Goal: Task Accomplishment & Management: Manage account settings

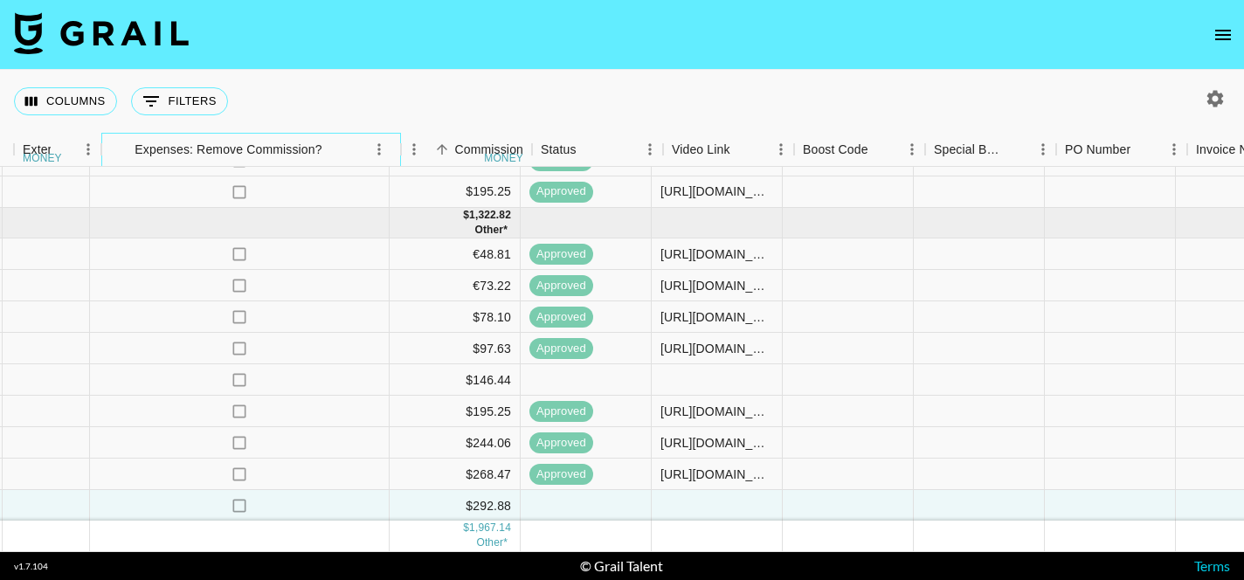
scroll to position [167, 1809]
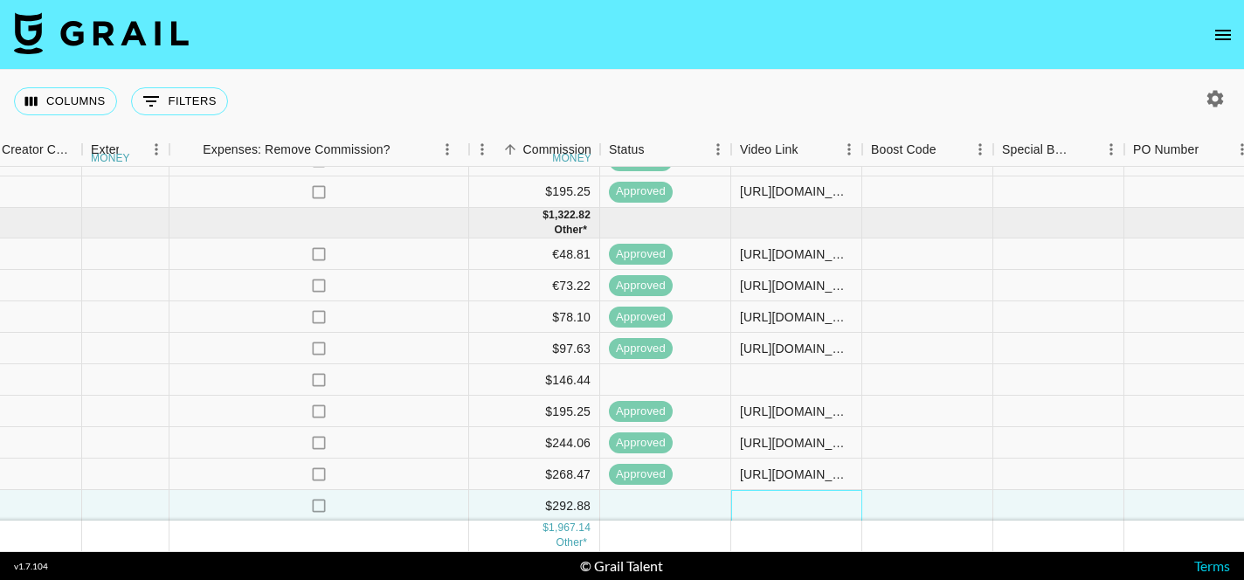
click at [801, 503] on div at bounding box center [796, 505] width 131 height 31
type input "[URL][DOMAIN_NAME]"
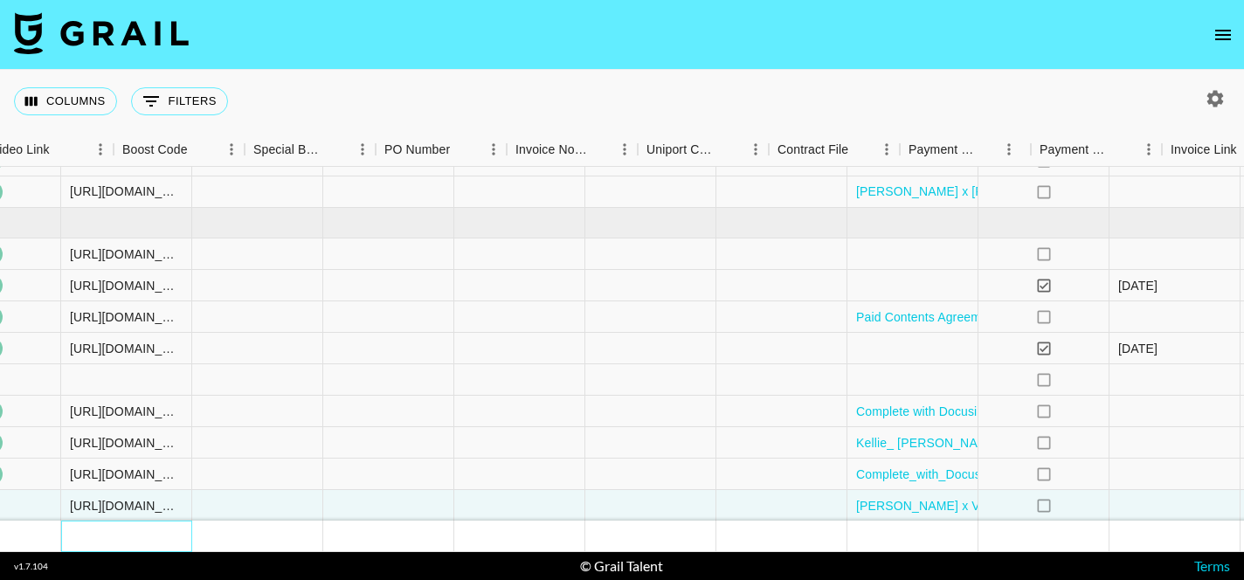
scroll to position [167, 2676]
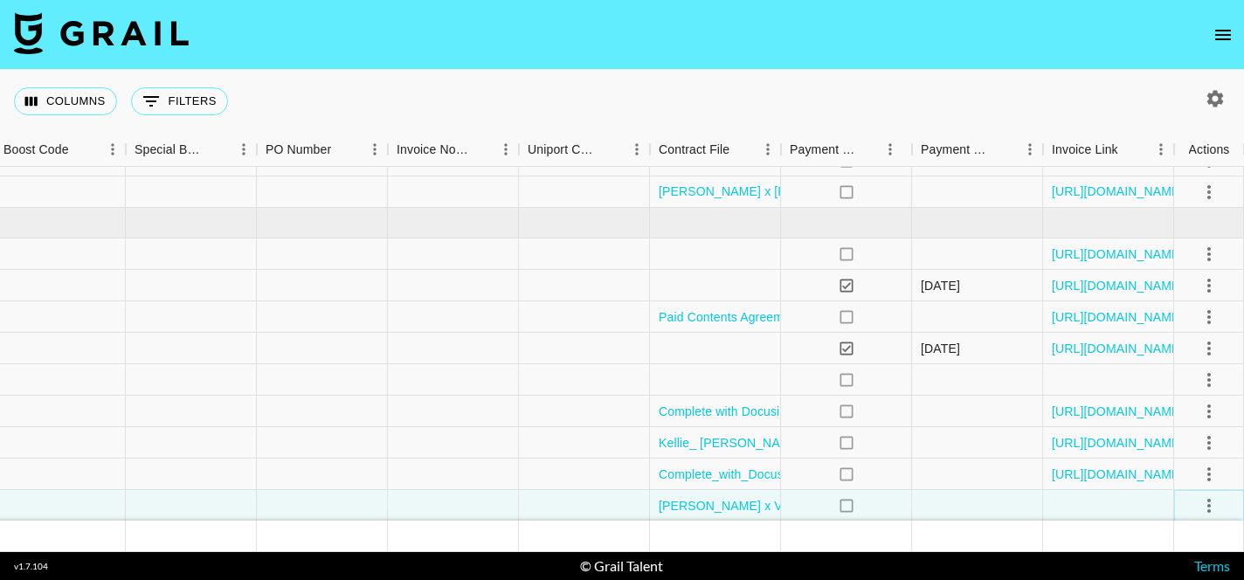
click at [1209, 507] on icon "select merge strategy" at bounding box center [1208, 505] width 21 height 21
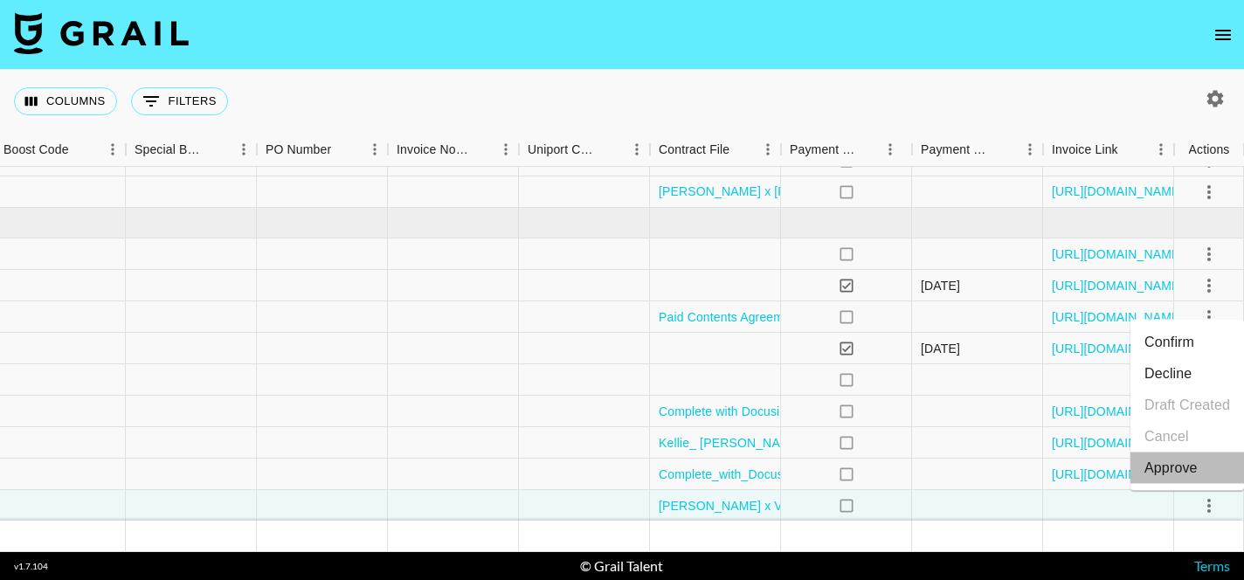
click at [1177, 458] on div "Approve" at bounding box center [1170, 468] width 53 height 21
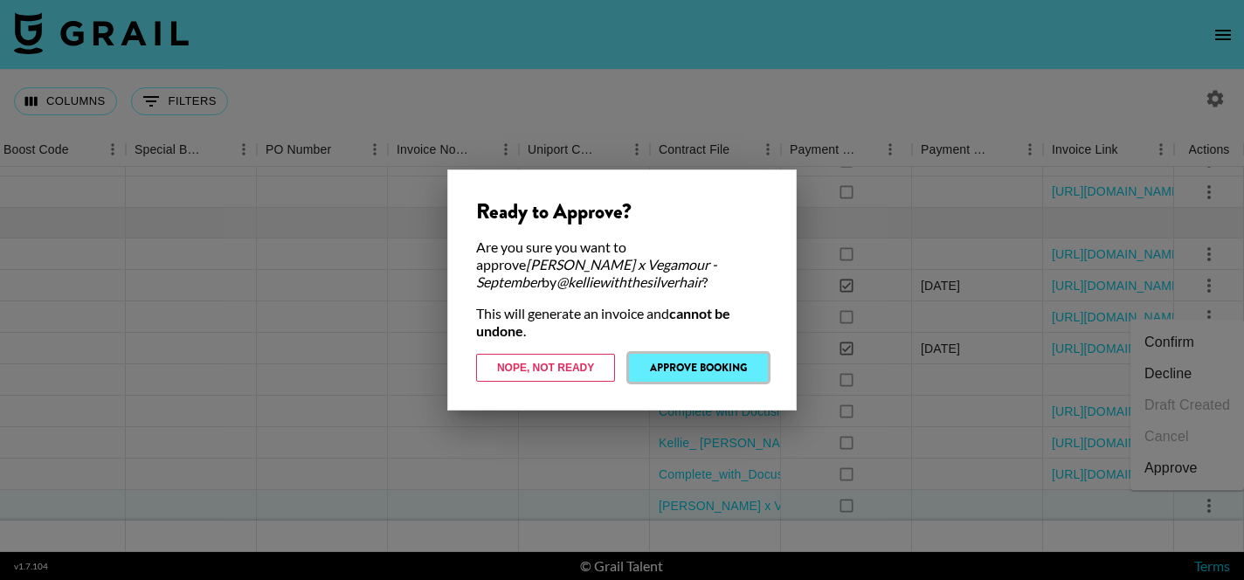
click at [707, 370] on button "Approve Booking" at bounding box center [698, 368] width 139 height 28
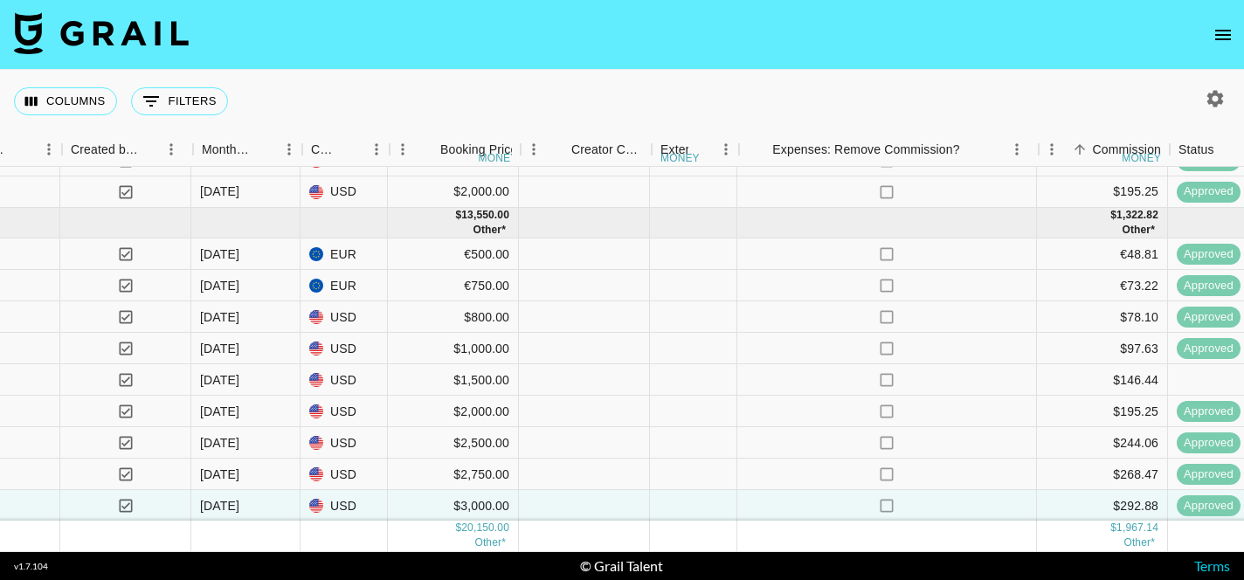
scroll to position [167, 1238]
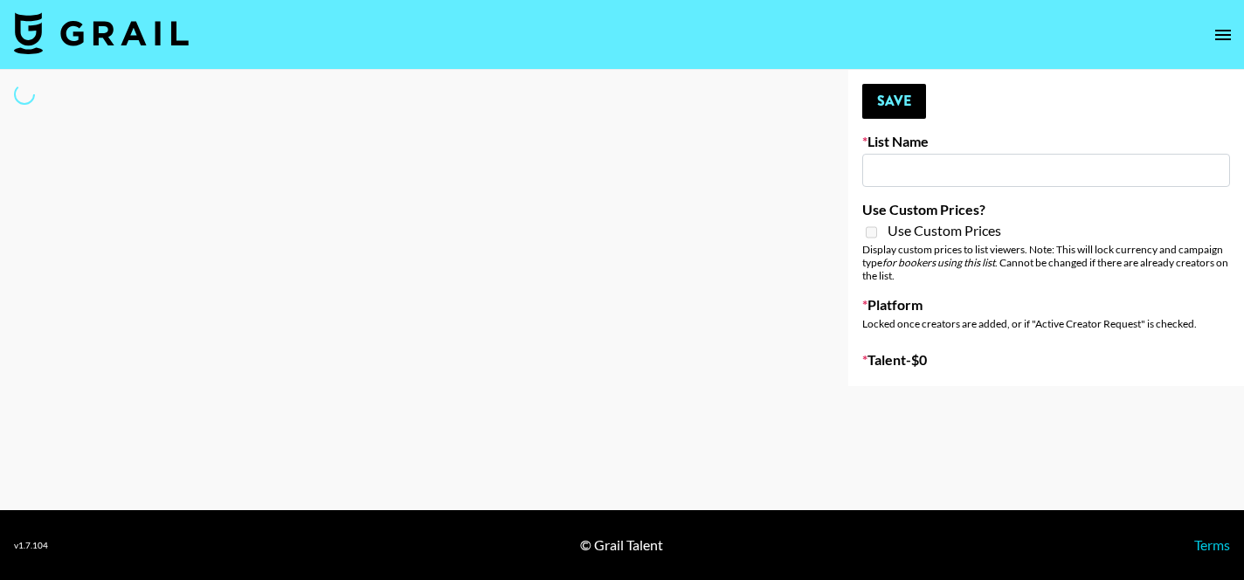
type input "EDM List"
select select "Song"
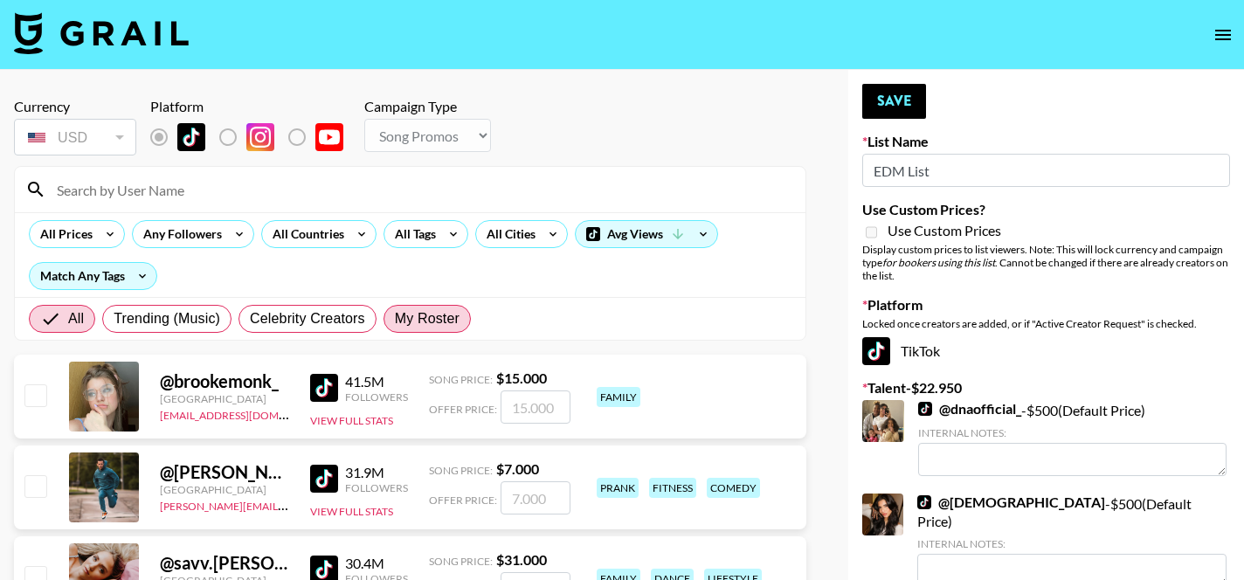
click at [433, 323] on span "My Roster" at bounding box center [427, 318] width 65 height 21
click at [395, 319] on input "My Roster" at bounding box center [395, 319] width 0 height 0
radio input "true"
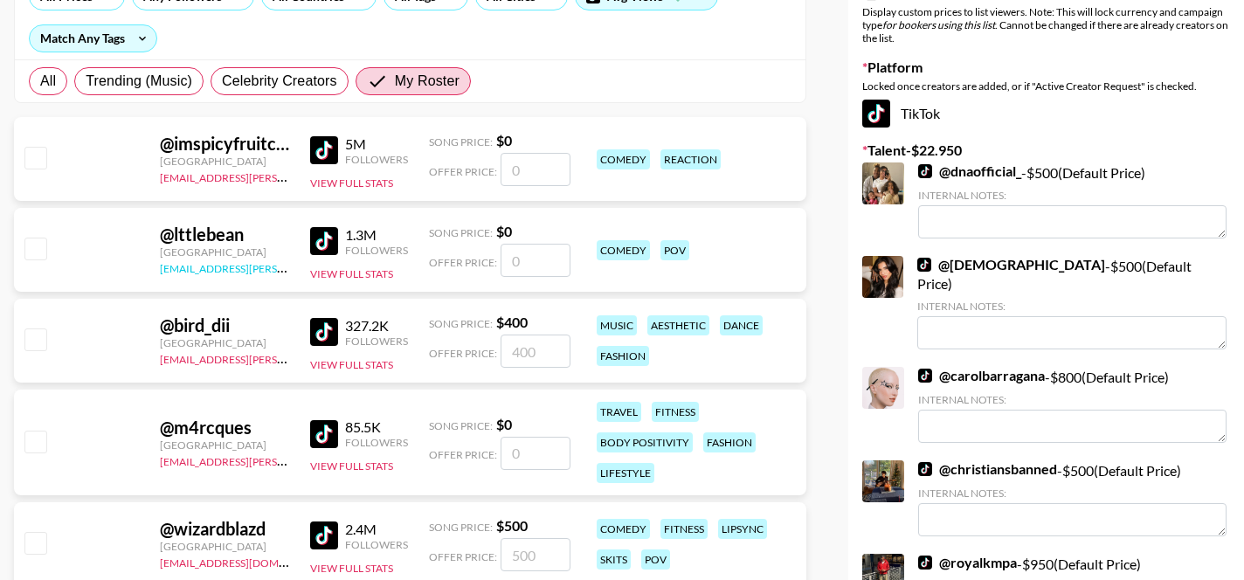
scroll to position [238, 0]
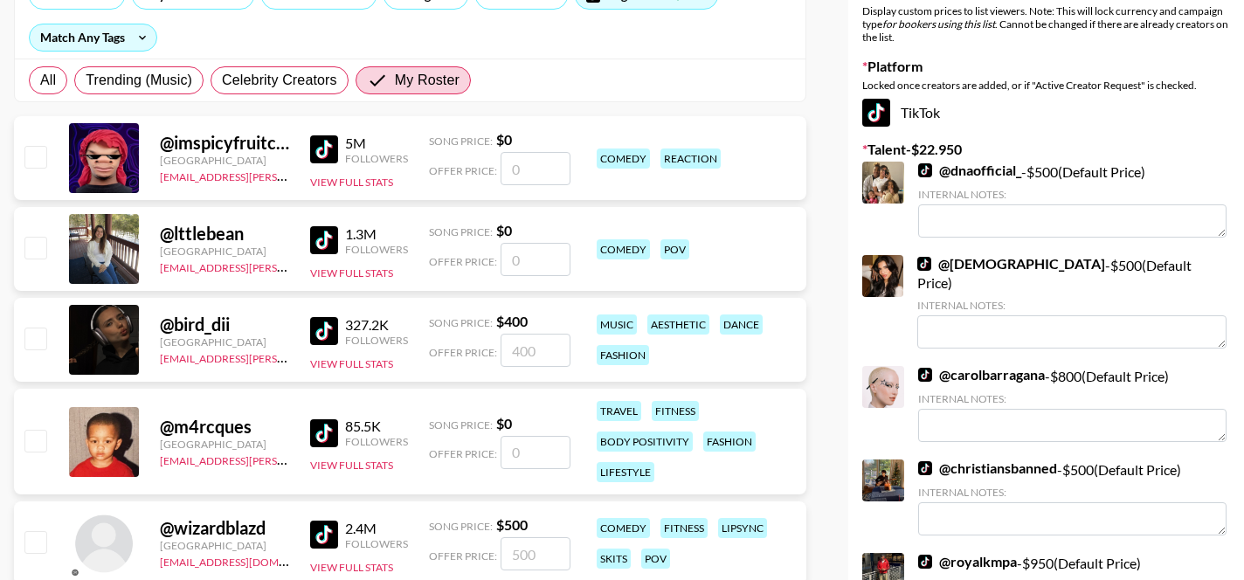
click at [513, 348] on input "number" at bounding box center [535, 350] width 70 height 33
type input "4"
checkbox input "true"
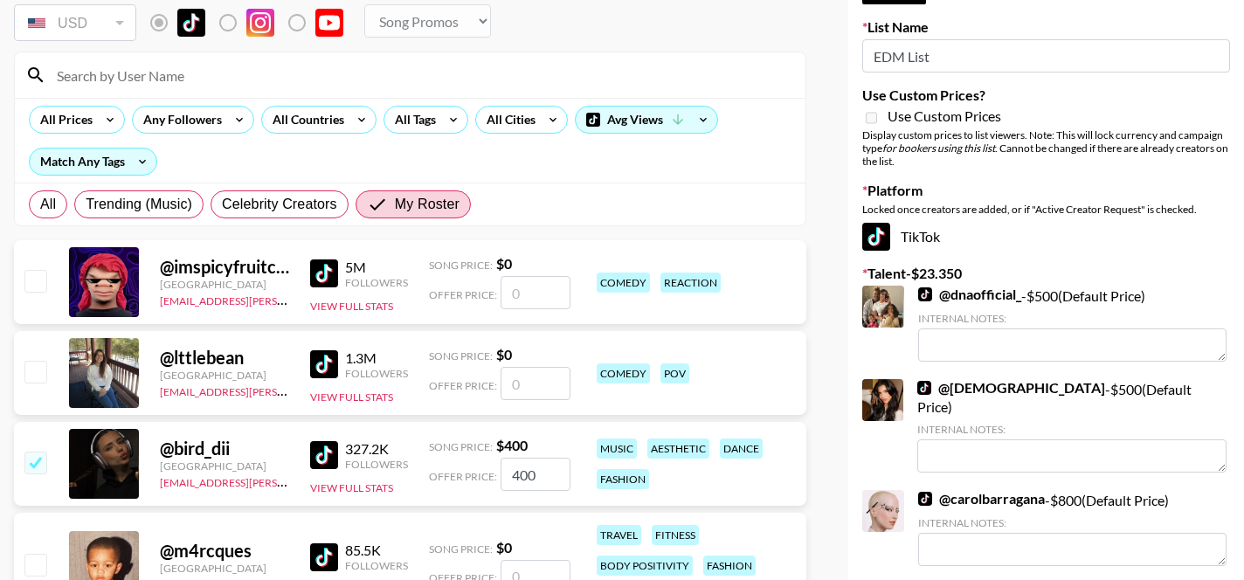
scroll to position [0, 0]
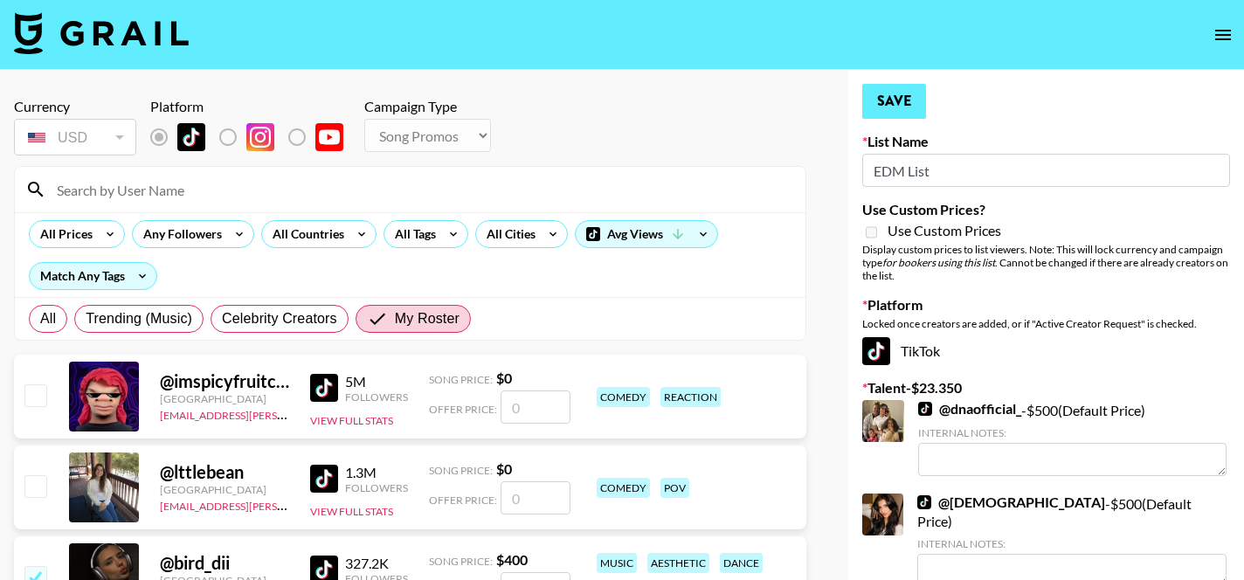
type input "400"
click at [900, 100] on button "Save" at bounding box center [894, 101] width 64 height 35
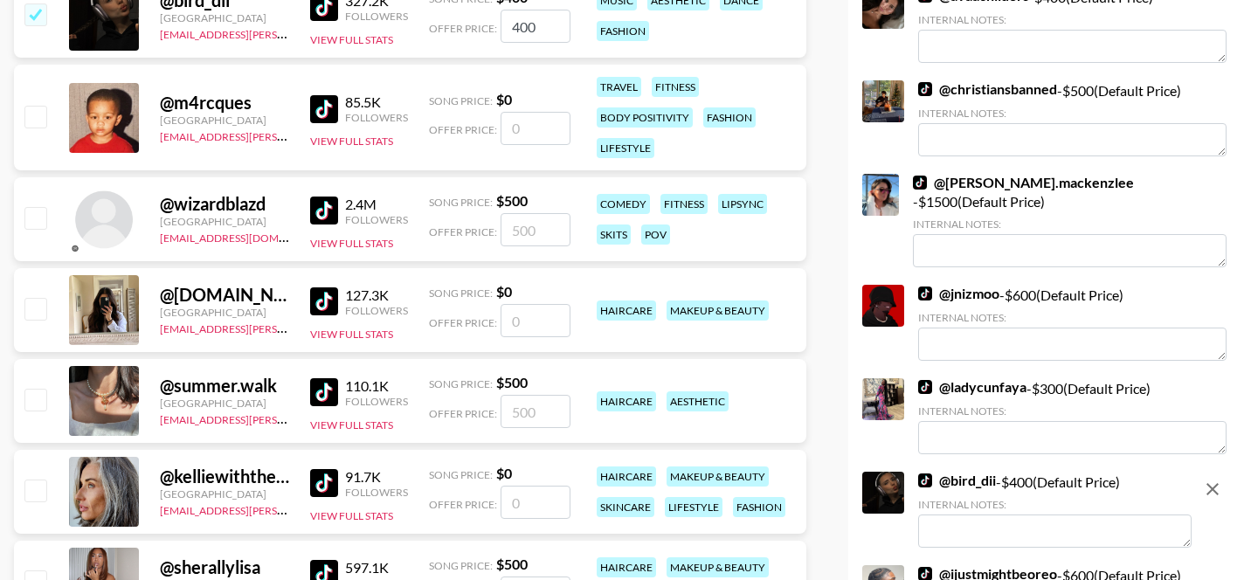
scroll to position [565, 0]
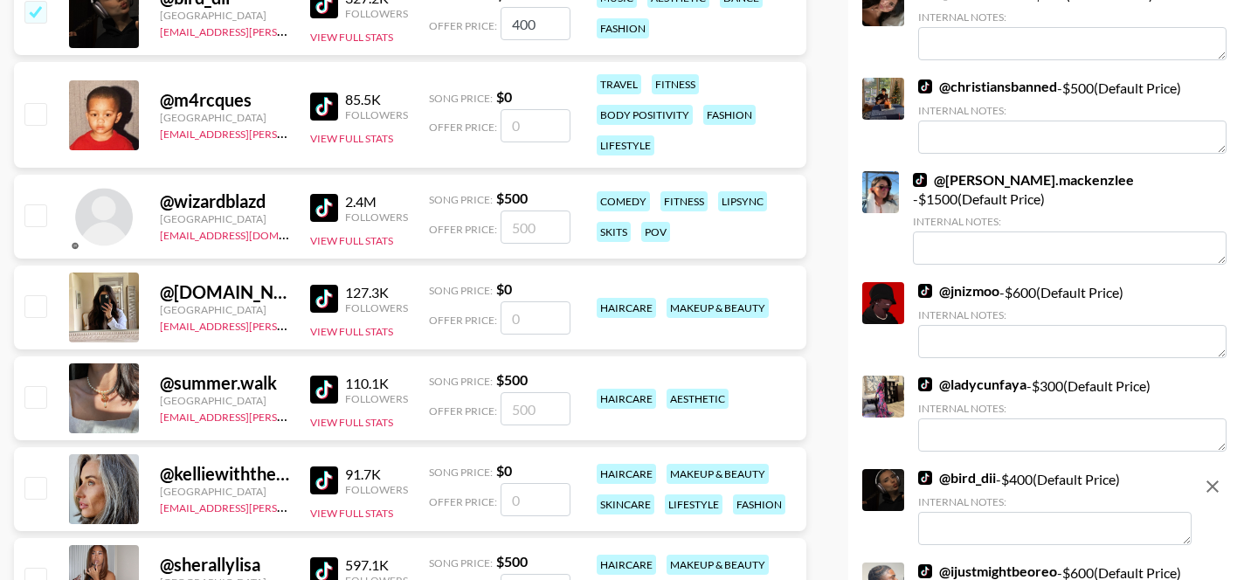
click at [533, 229] on input "number" at bounding box center [535, 226] width 70 height 33
type input "5"
checkbox input "true"
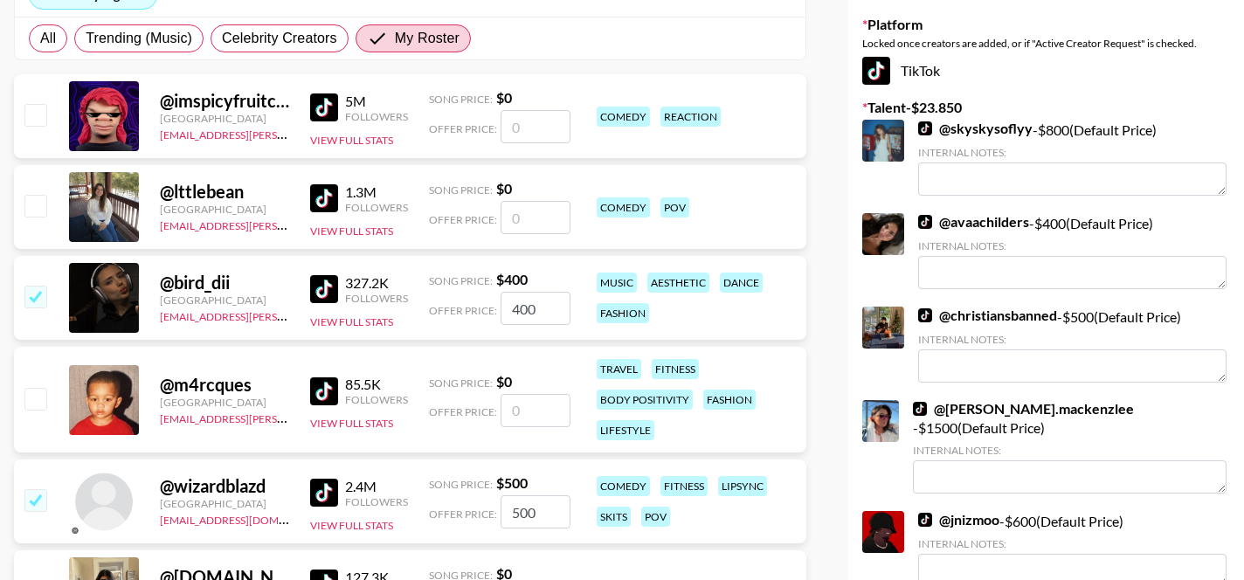
scroll to position [0, 0]
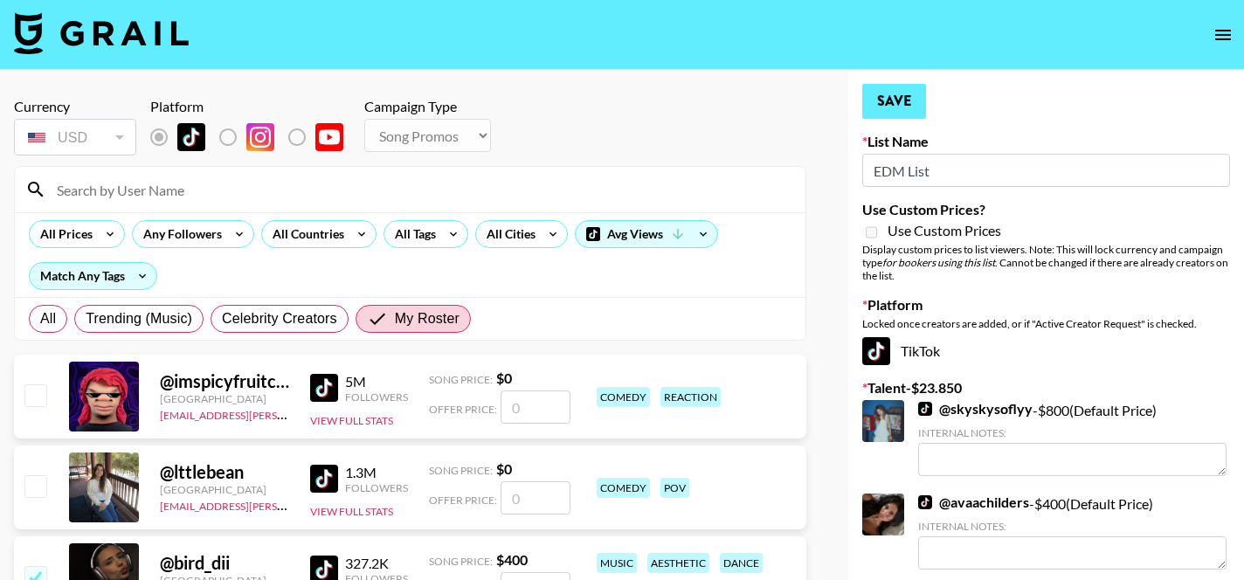
type input "500"
click at [893, 107] on button "Save" at bounding box center [894, 101] width 64 height 35
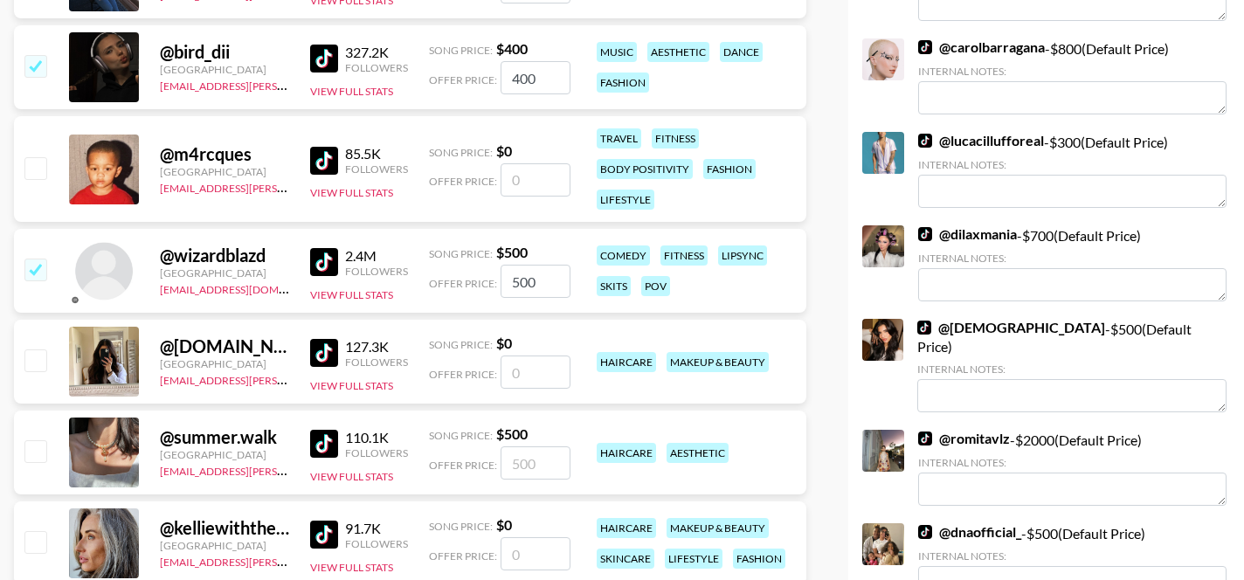
scroll to position [536, 0]
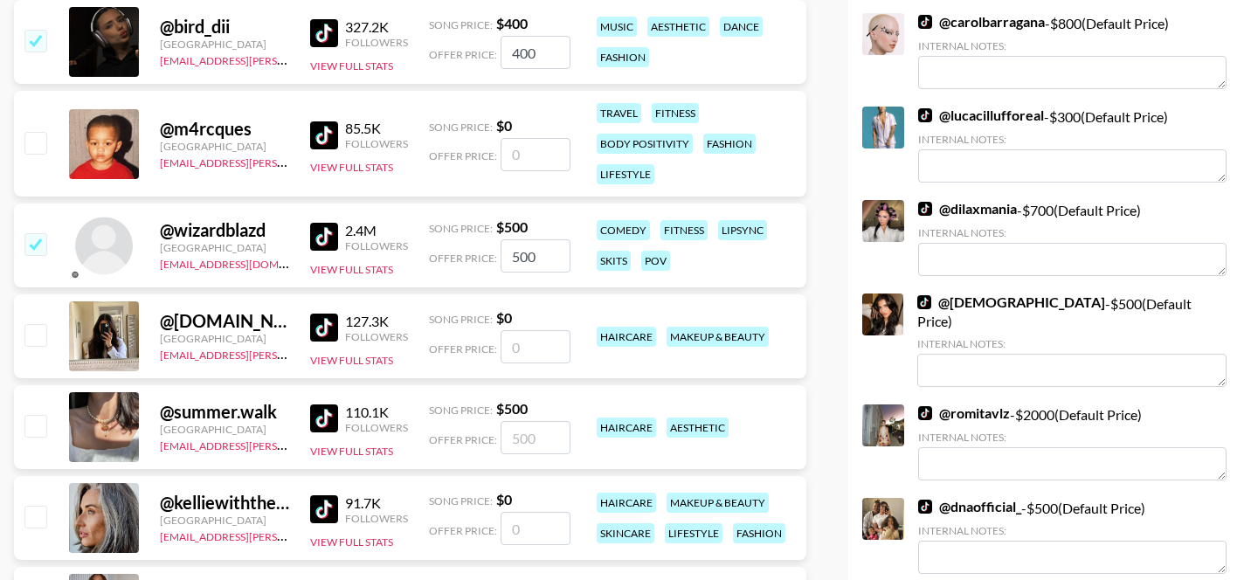
click at [324, 232] on img at bounding box center [324, 237] width 28 height 28
